Goal: Task Accomplishment & Management: Use online tool/utility

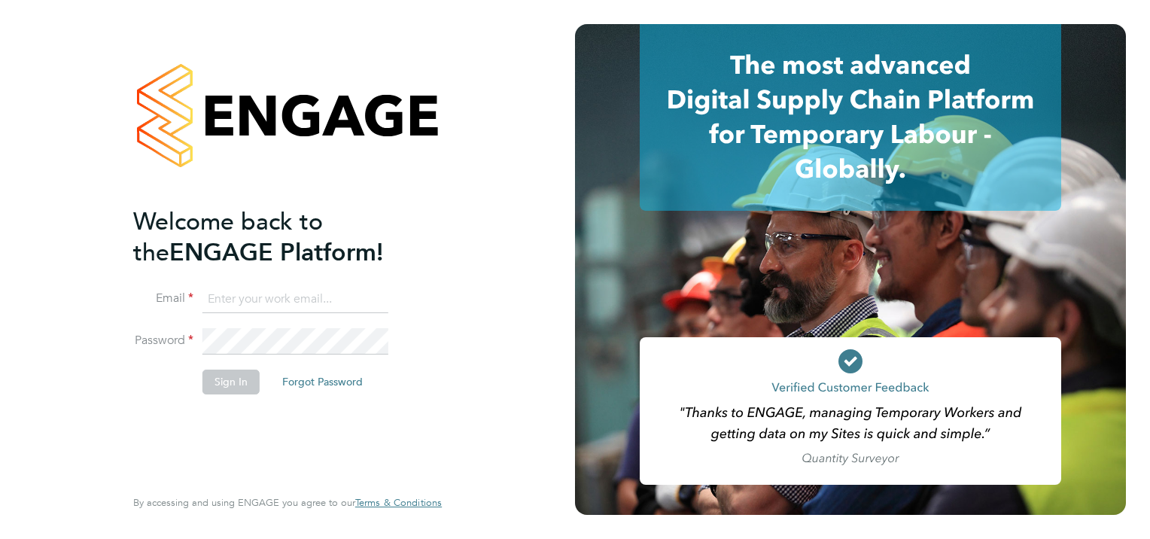
type input "[EMAIL_ADDRESS][PERSON_NAME][DOMAIN_NAME]"
click at [222, 382] on button "Sign In" at bounding box center [230, 381] width 57 height 24
click at [220, 382] on div "Sorry, we are having problems connecting to our services." at bounding box center [287, 269] width 575 height 539
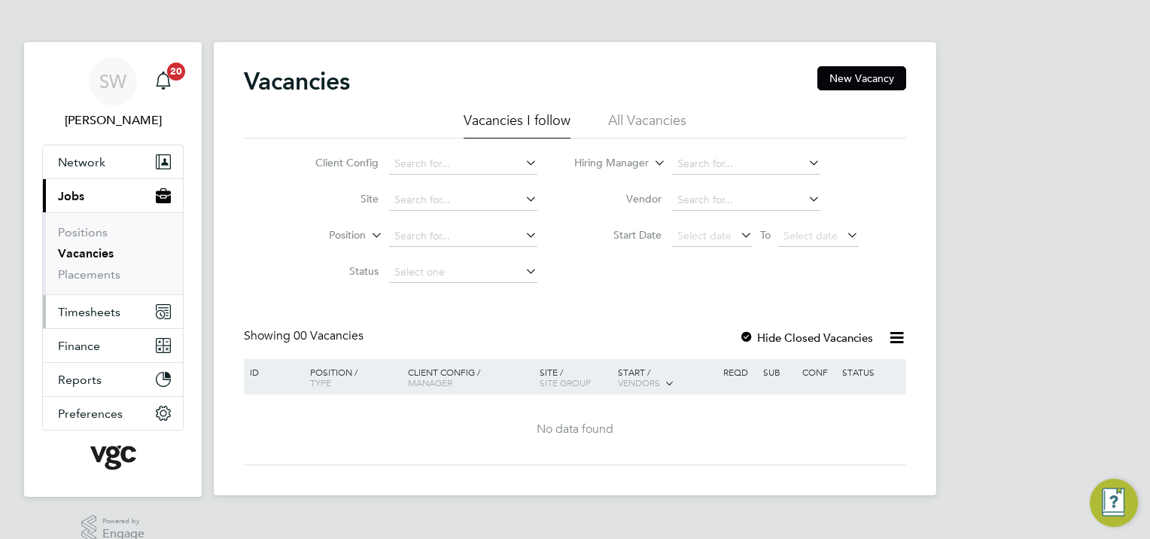
click at [81, 312] on span "Timesheets" at bounding box center [89, 312] width 62 height 14
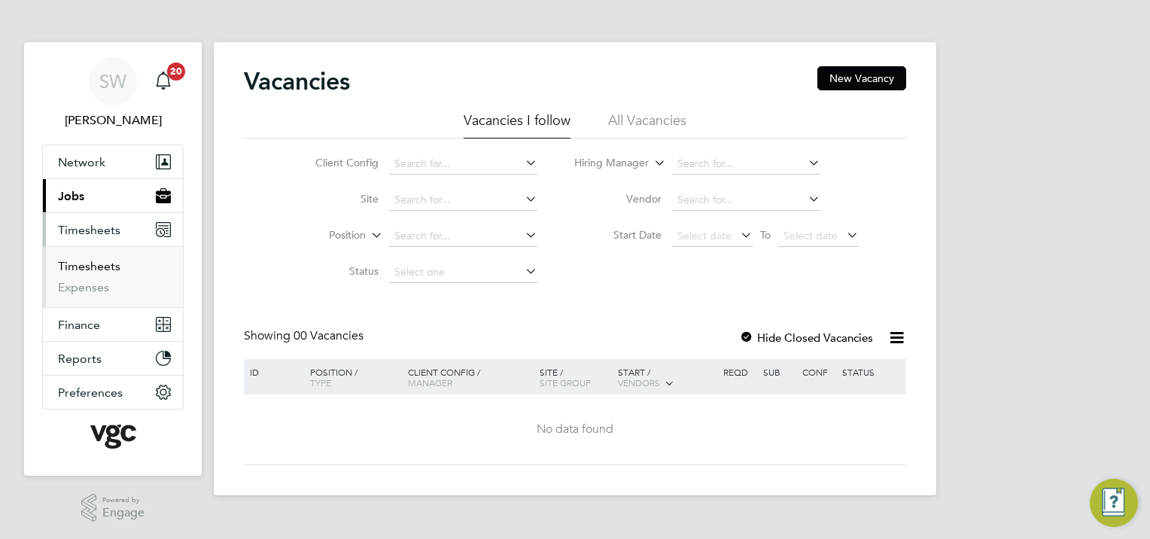
click at [84, 264] on link "Timesheets" at bounding box center [89, 266] width 62 height 14
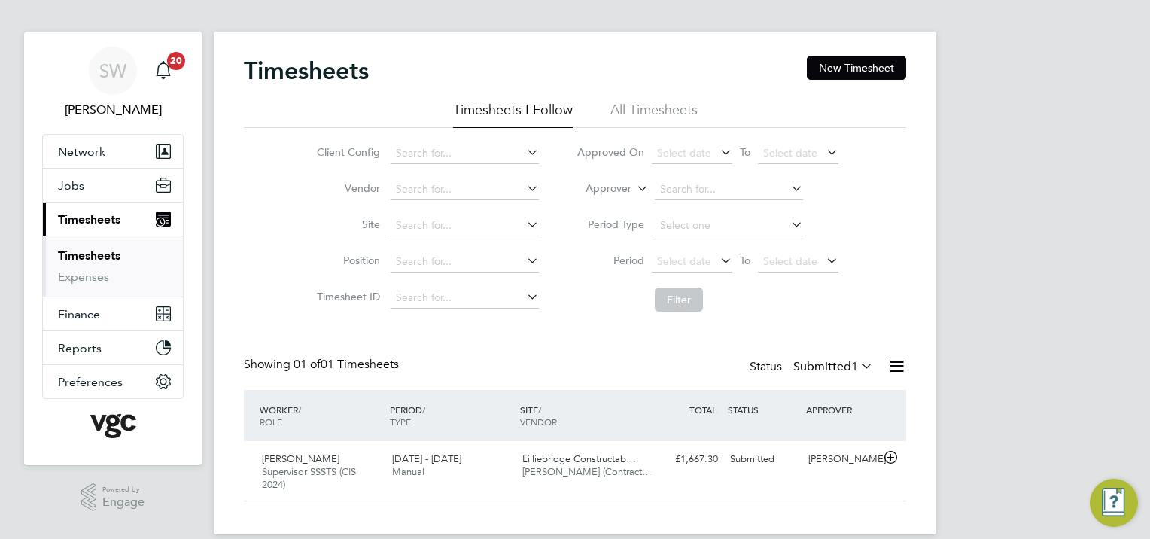
scroll to position [29, 0]
